Goal: Transaction & Acquisition: Purchase product/service

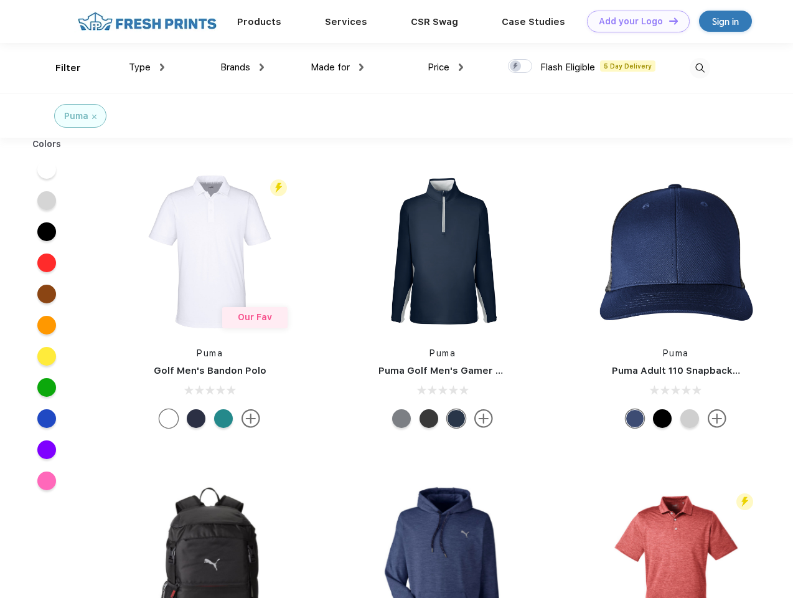
scroll to position [1, 0]
click at [634, 21] on link "Add your Logo Design Tool" at bounding box center [638, 22] width 103 height 22
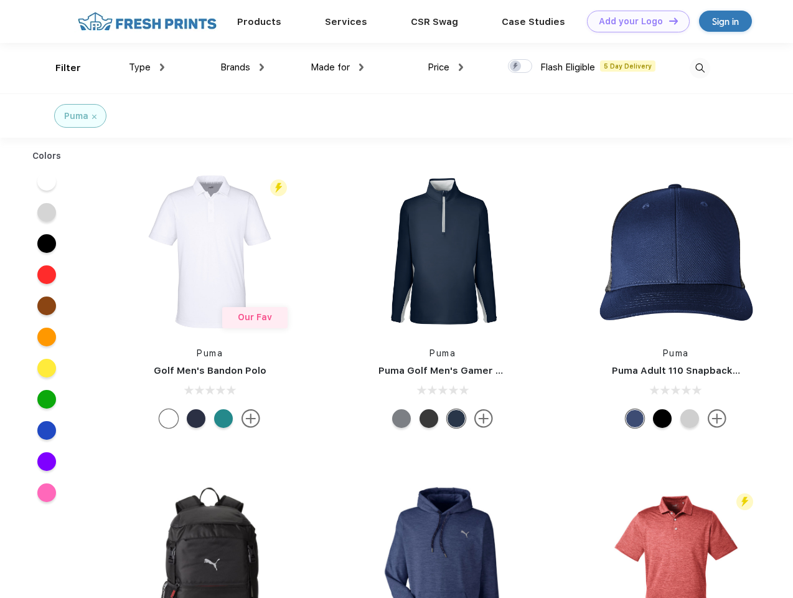
click at [0, 0] on div "Design Tool" at bounding box center [0, 0] width 0 height 0
click at [668, 21] on link "Add your Logo Design Tool" at bounding box center [638, 22] width 103 height 22
click at [60, 68] on div "Filter" at bounding box center [68, 68] width 26 height 14
click at [147, 67] on span "Type" at bounding box center [140, 67] width 22 height 11
click at [242, 67] on span "Brands" at bounding box center [235, 67] width 30 height 11
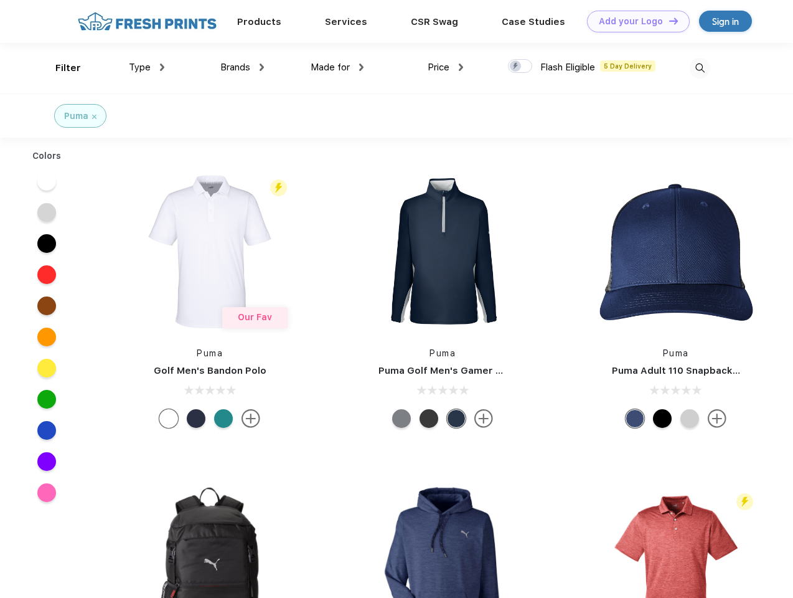
click at [337, 67] on span "Made for" at bounding box center [330, 67] width 39 height 11
click at [446, 67] on span "Price" at bounding box center [439, 67] width 22 height 11
click at [520, 67] on div at bounding box center [520, 66] width 24 height 14
click at [516, 67] on input "checkbox" at bounding box center [512, 63] width 8 height 8
click at [700, 68] on img at bounding box center [700, 68] width 21 height 21
